Goal: Check status

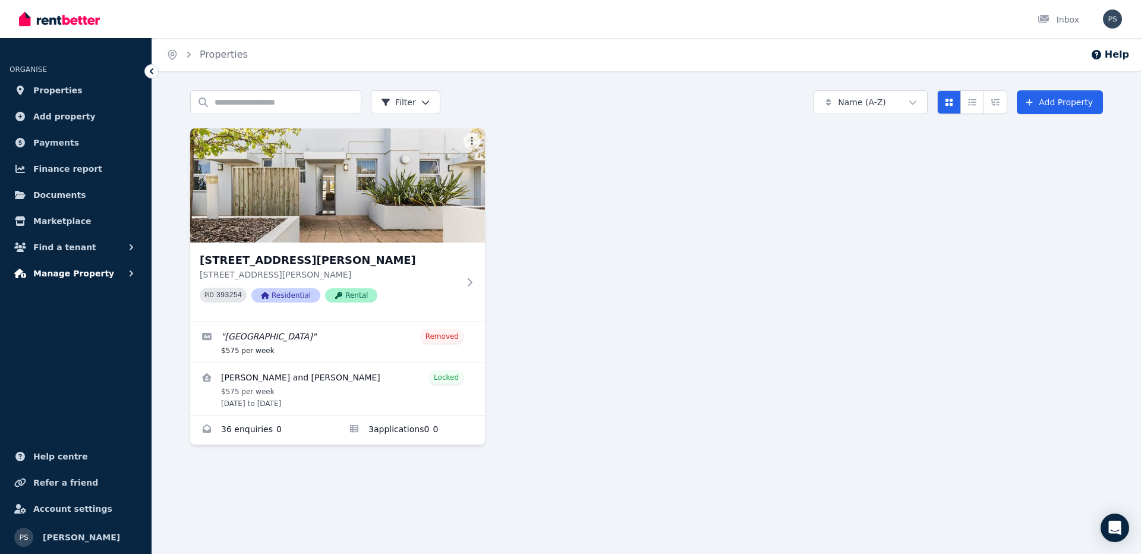
click at [138, 272] on button "Manage Property" at bounding box center [76, 273] width 133 height 24
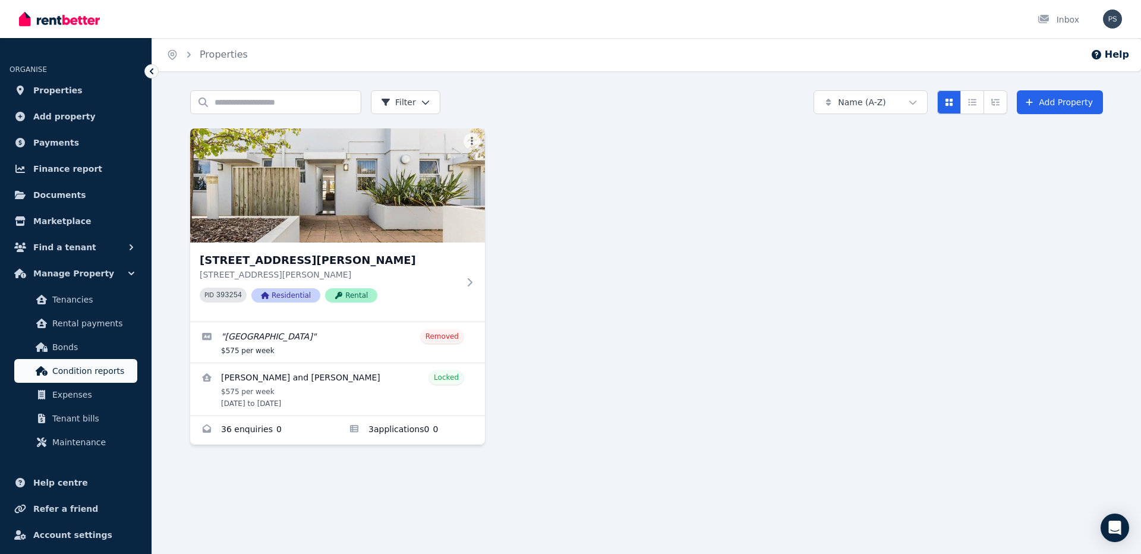
click at [93, 372] on span "Condition reports" at bounding box center [92, 371] width 80 height 14
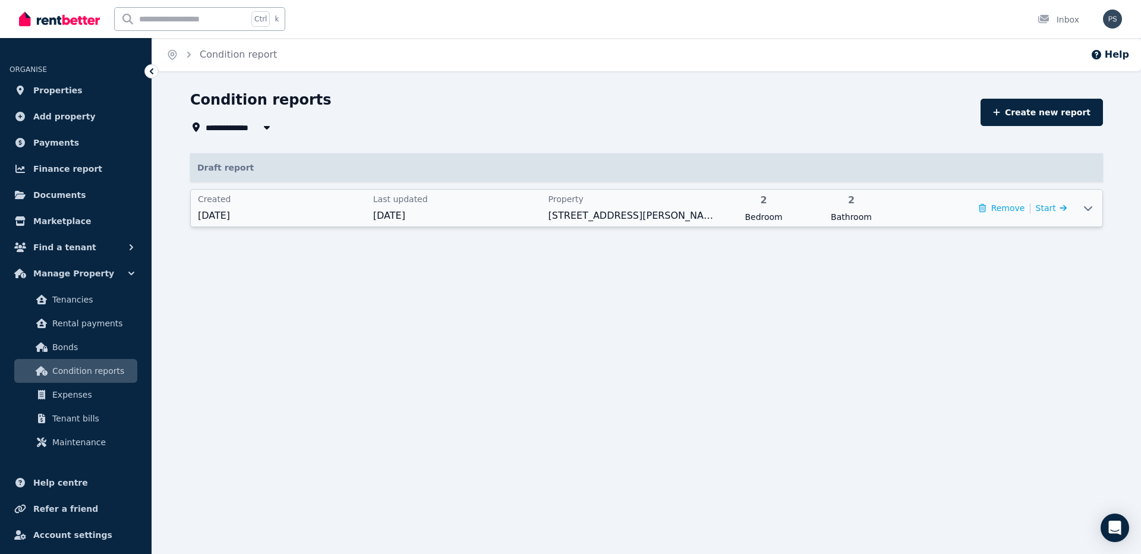
click at [391, 218] on span "[DATE]" at bounding box center [457, 216] width 168 height 14
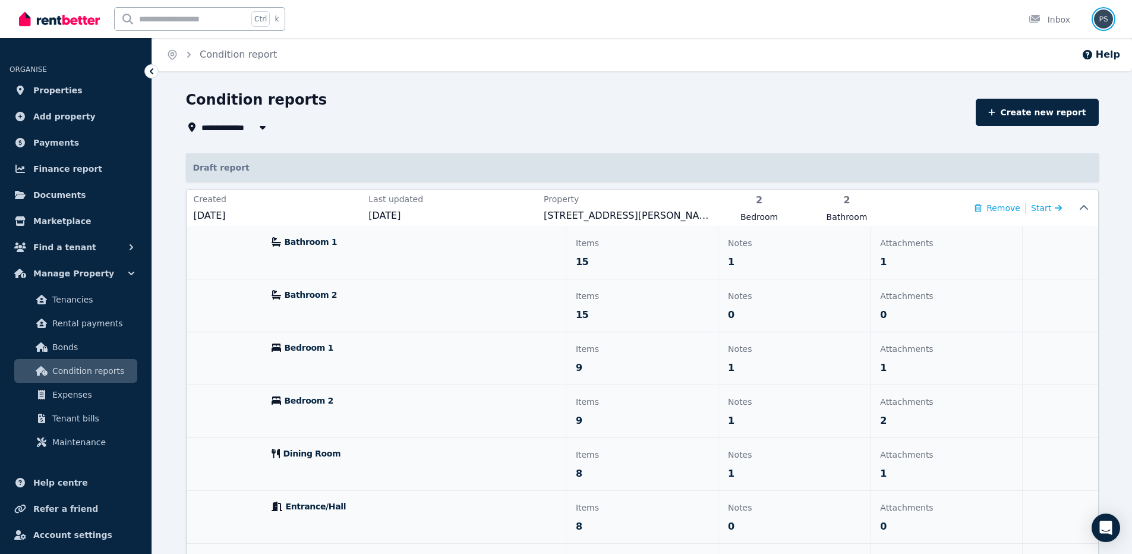
click at [1106, 20] on img "button" at bounding box center [1103, 19] width 19 height 19
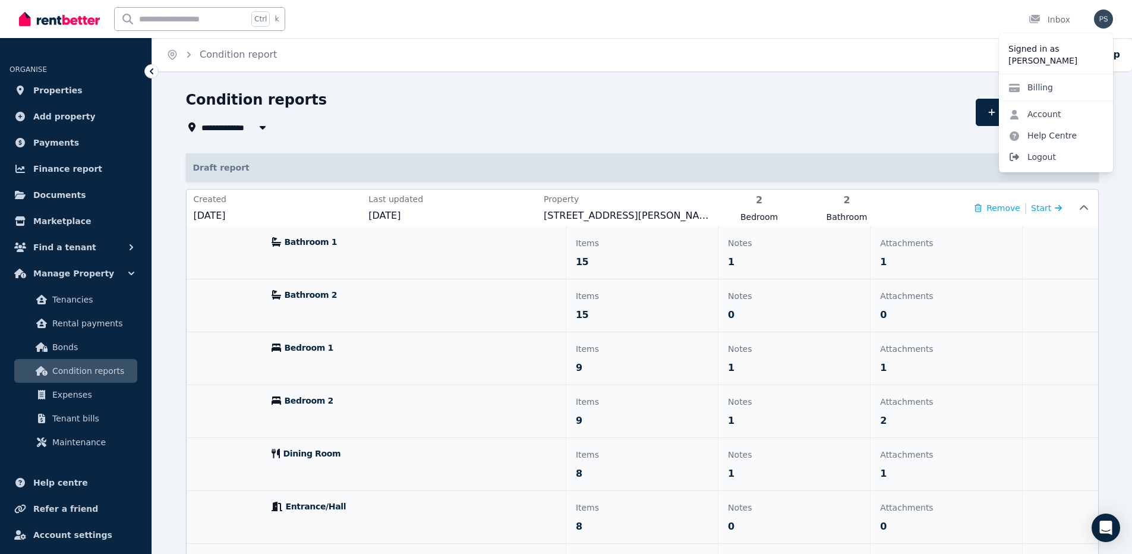
click at [1039, 156] on span "Logout" at bounding box center [1056, 156] width 114 height 21
